Goal: Find specific page/section: Find specific page/section

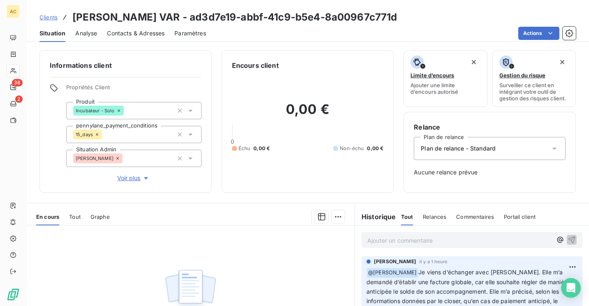
drag, startPoint x: 0, startPoint y: 0, endPoint x: 48, endPoint y: 21, distance: 52.0
click at [48, 21] on link "Clients" at bounding box center [49, 17] width 18 height 8
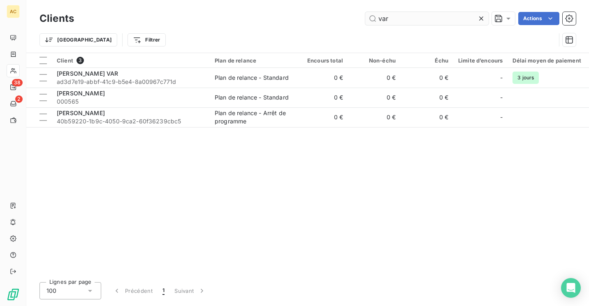
click at [431, 17] on input "var" at bounding box center [426, 18] width 123 height 13
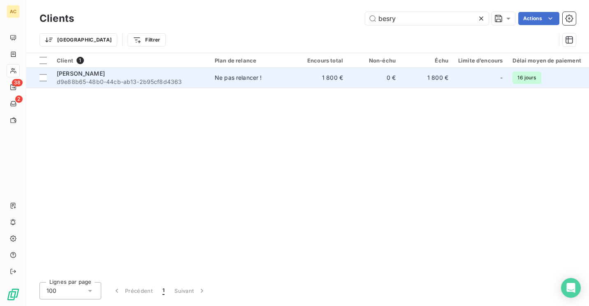
type input "besry"
click at [193, 73] on div "[PERSON_NAME]" at bounding box center [131, 74] width 148 height 8
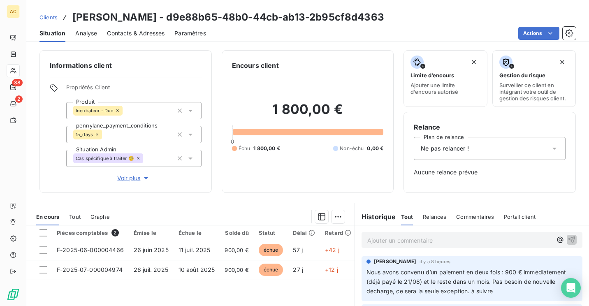
click at [431, 239] on p "Ajouter un commentaire ﻿" at bounding box center [460, 240] width 185 height 10
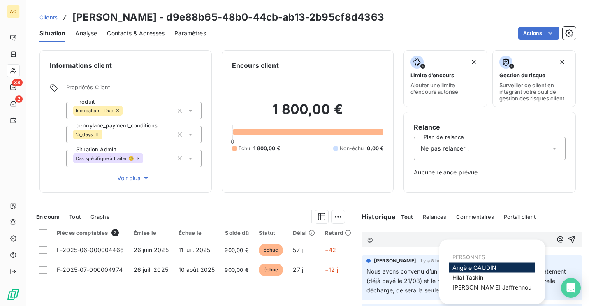
click at [491, 268] on span "[PERSON_NAME]" at bounding box center [475, 267] width 44 height 7
